Goal: Information Seeking & Learning: Understand process/instructions

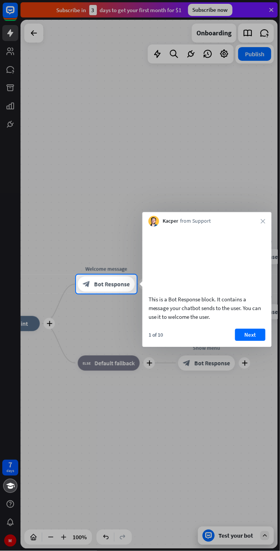
click at [252, 341] on button "Next" at bounding box center [250, 335] width 30 height 12
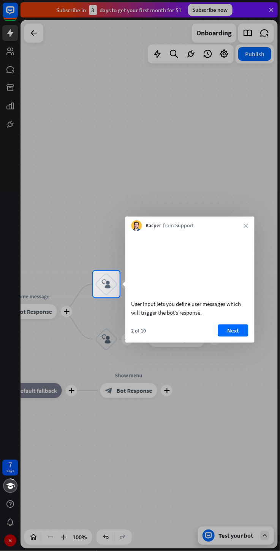
click at [231, 337] on button "Next" at bounding box center [233, 331] width 30 height 12
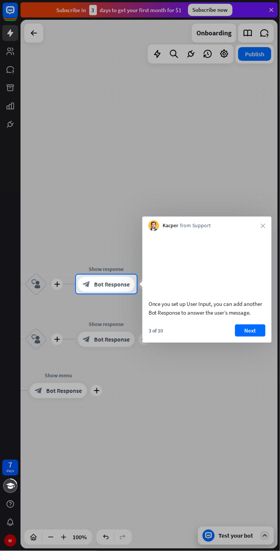
click at [250, 337] on button "Next" at bounding box center [250, 331] width 30 height 12
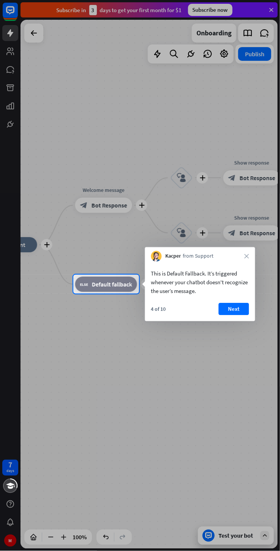
click at [240, 309] on button "Next" at bounding box center [234, 309] width 30 height 12
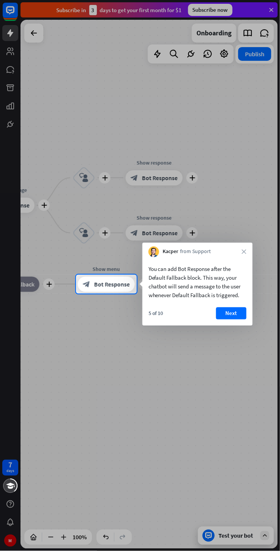
click at [230, 312] on button "Next" at bounding box center [231, 313] width 30 height 12
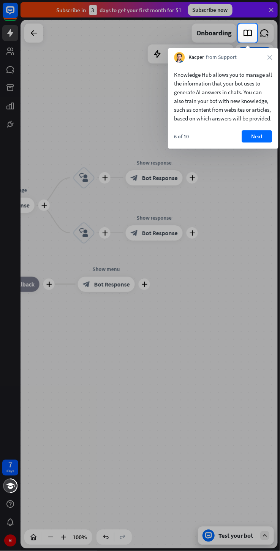
click at [257, 143] on button "Next" at bounding box center [257, 136] width 30 height 12
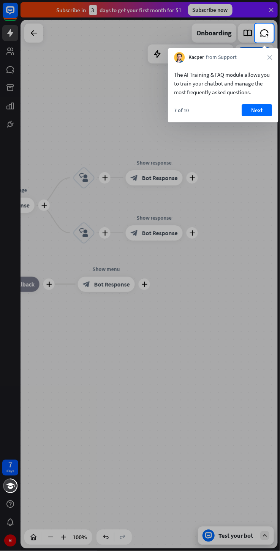
click at [254, 107] on button "Next" at bounding box center [257, 110] width 30 height 12
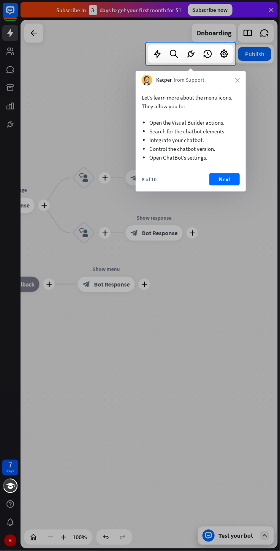
click at [226, 177] on button "Next" at bounding box center [224, 179] width 30 height 12
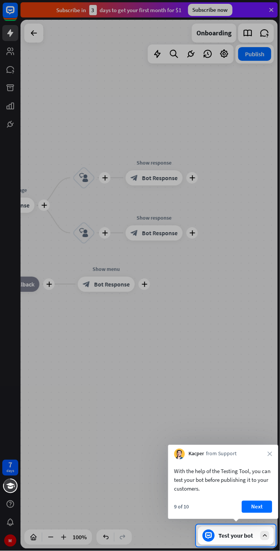
click at [249, 502] on button "Next" at bounding box center [257, 507] width 30 height 12
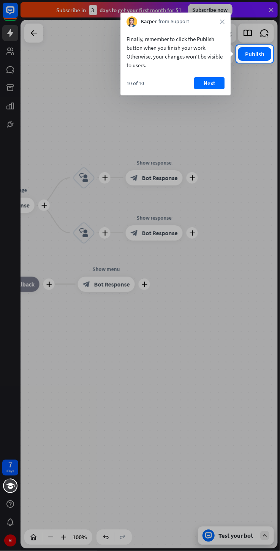
click at [202, 81] on button "Next" at bounding box center [209, 83] width 30 height 12
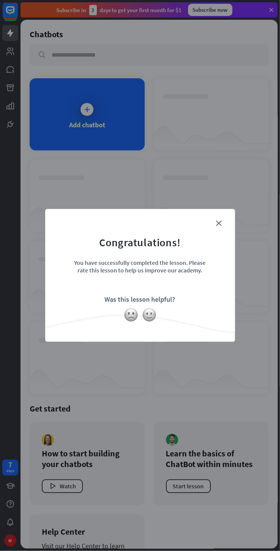
click at [162, 314] on div at bounding box center [140, 315] width 190 height 14
click at [147, 322] on div at bounding box center [140, 315] width 190 height 14
click at [88, 123] on div "close Congratulations! You have successfully completed the lesson. Please rate …" at bounding box center [140, 275] width 280 height 551
click at [219, 223] on icon "close" at bounding box center [219, 223] width 6 height 6
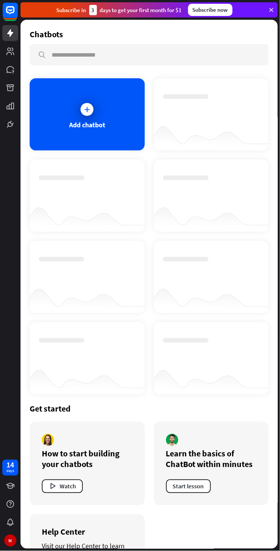
scroll to position [51, 0]
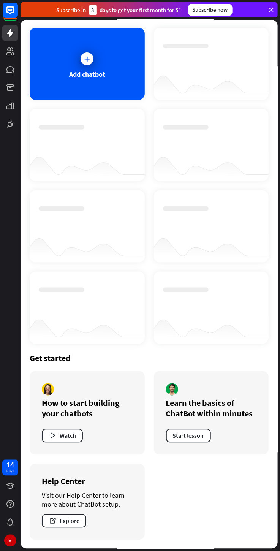
click at [68, 436] on button "Watch" at bounding box center [62, 436] width 41 height 14
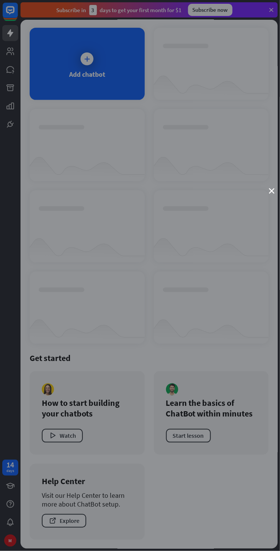
click at [193, 436] on div "close" at bounding box center [140, 275] width 280 height 551
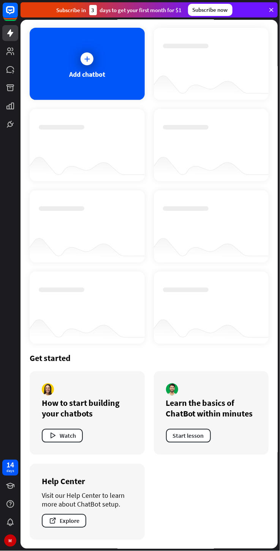
click at [67, 521] on button "Explore" at bounding box center [64, 521] width 44 height 14
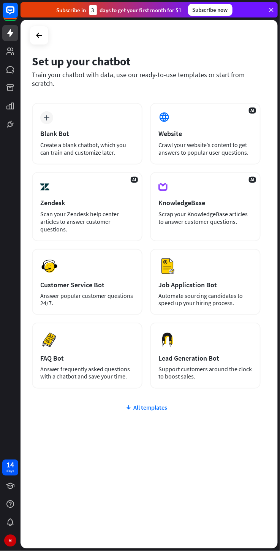
click at [162, 404] on div "All templates" at bounding box center [146, 408] width 229 height 8
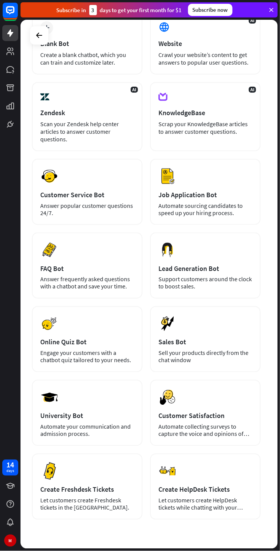
scroll to position [90, 0]
